Goal: Transaction & Acquisition: Book appointment/travel/reservation

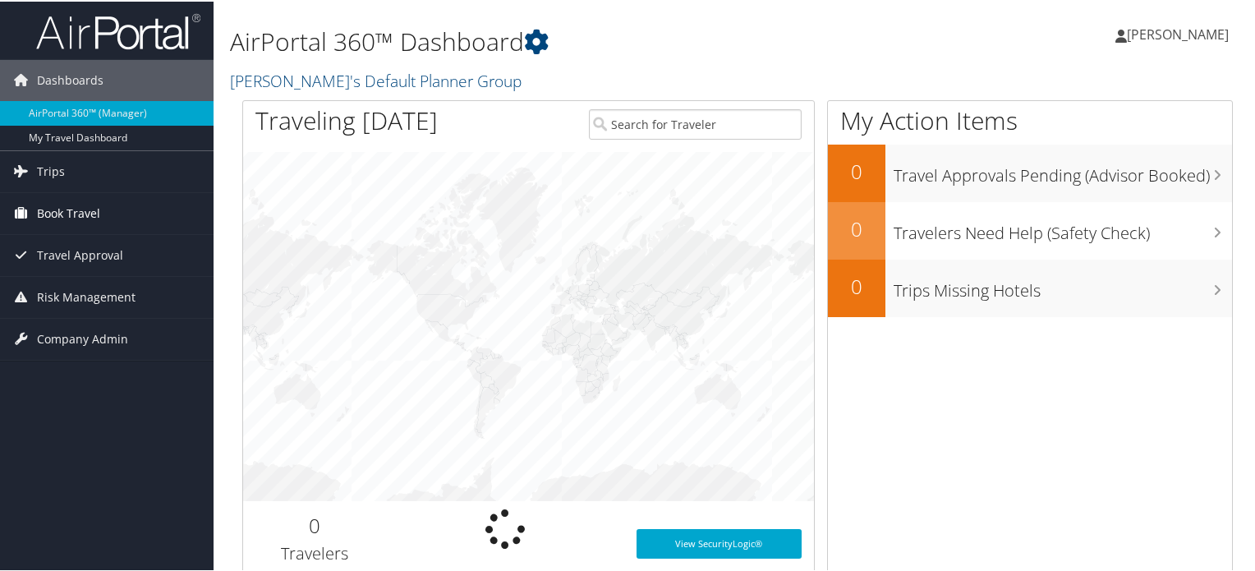
click at [62, 213] on span "Book Travel" at bounding box center [68, 211] width 63 height 41
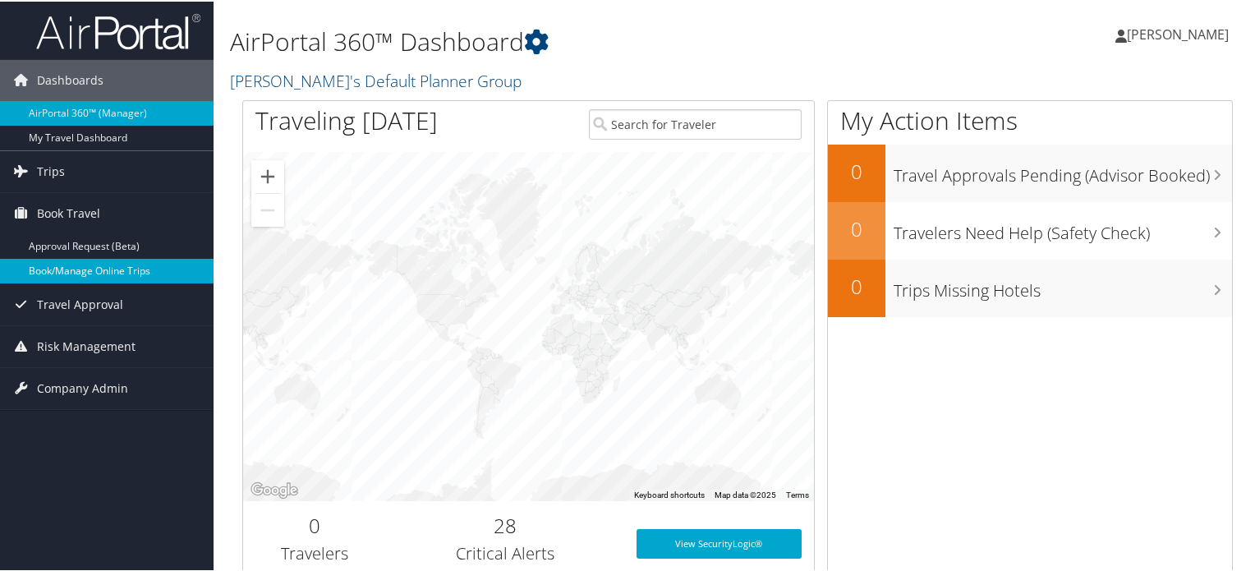
click at [76, 275] on link "Book/Manage Online Trips" at bounding box center [107, 269] width 214 height 25
